Goal: Communication & Community: Share content

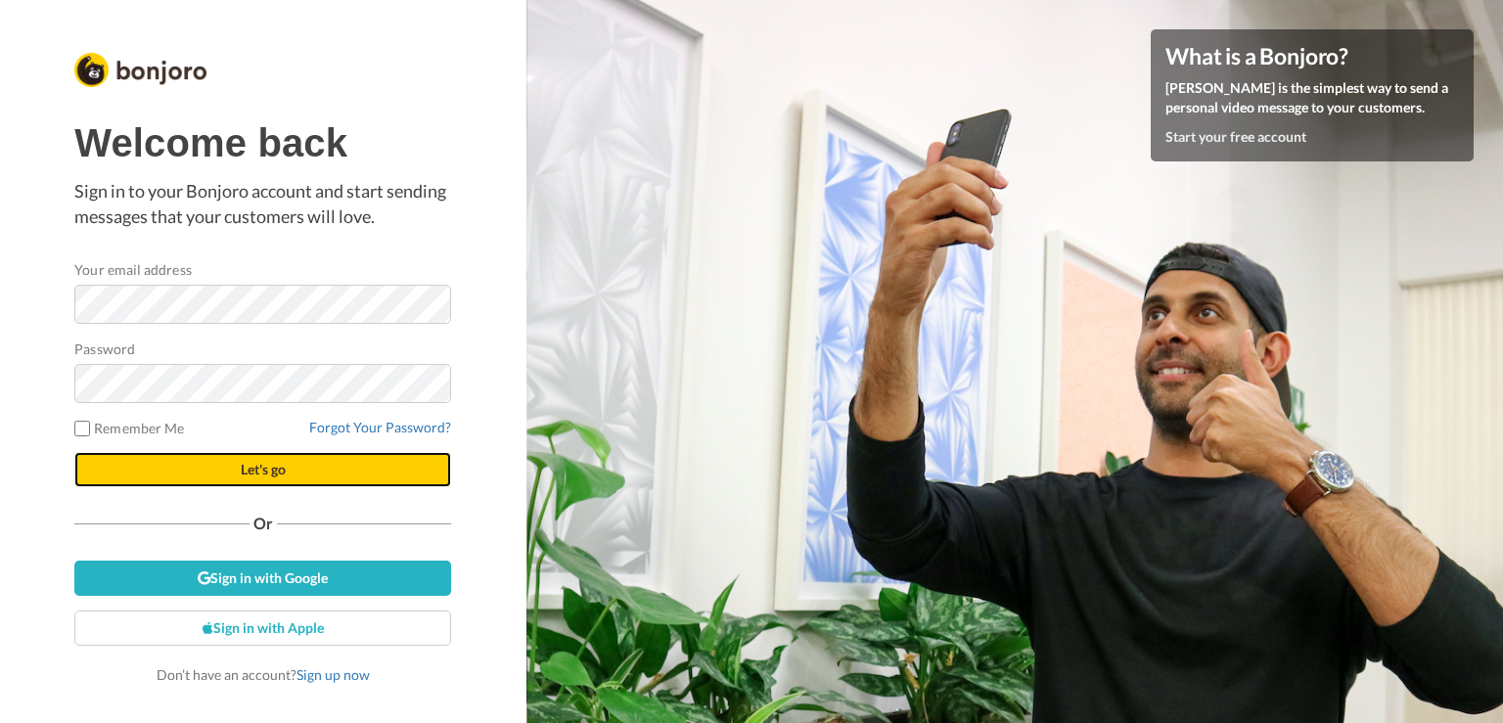
click at [311, 465] on button "Let's go" at bounding box center [262, 469] width 377 height 35
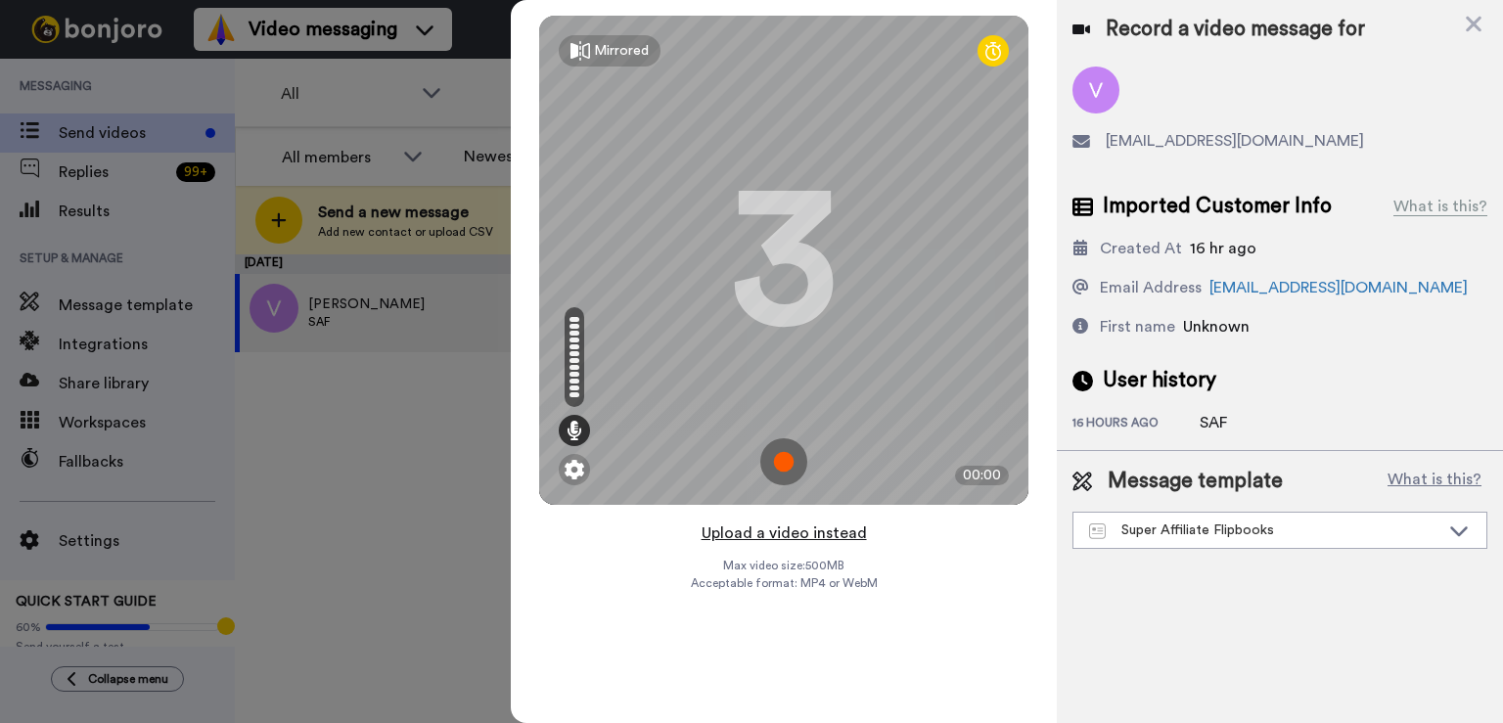
click at [812, 535] on button "Upload a video instead" at bounding box center [784, 532] width 177 height 25
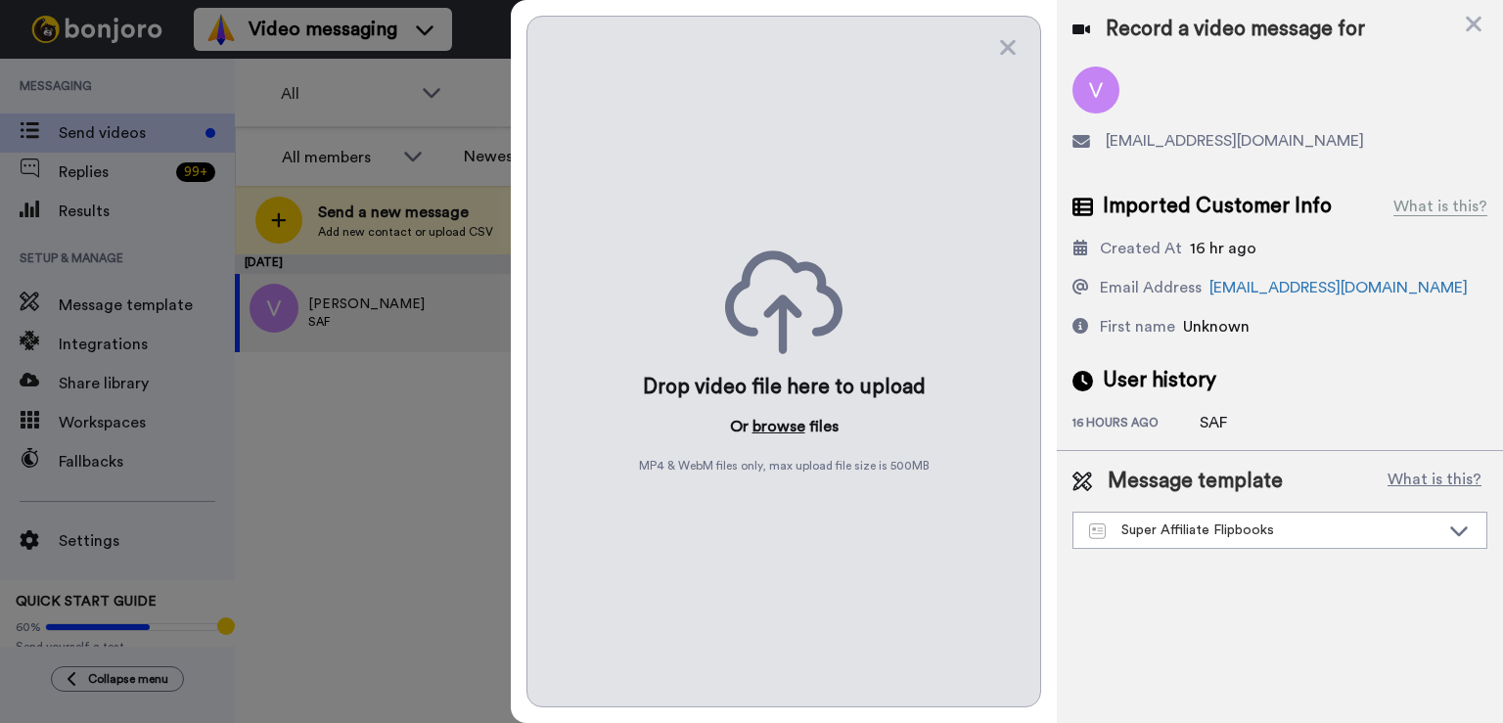
click at [756, 419] on button "browse" at bounding box center [778, 426] width 53 height 23
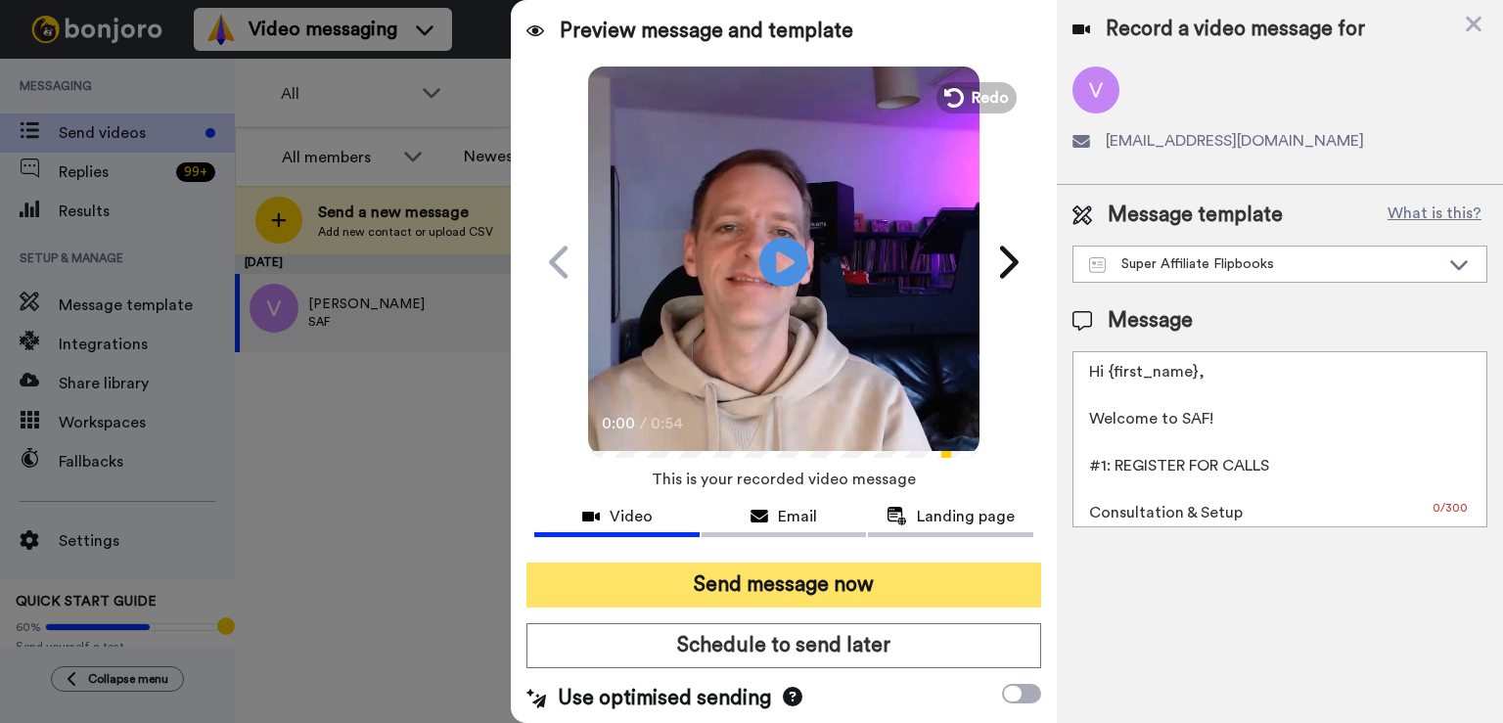
click at [795, 573] on button "Send message now" at bounding box center [783, 585] width 515 height 45
